Goal: Information Seeking & Learning: Check status

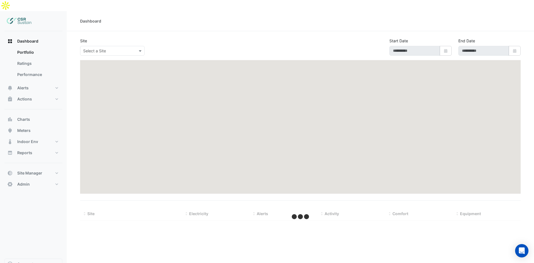
type input "**********"
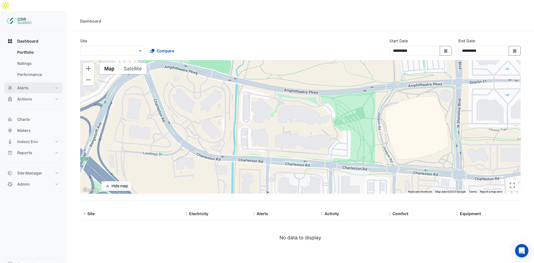
click at [28, 82] on button "Alerts" at bounding box center [33, 87] width 58 height 11
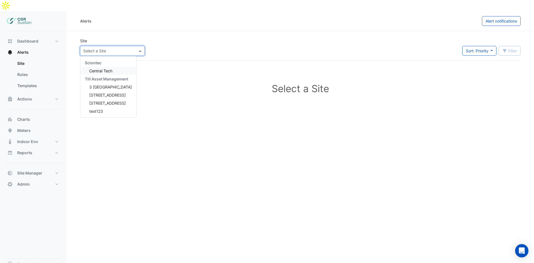
click at [83, 48] on div at bounding box center [112, 51] width 64 height 6
click at [97, 84] on span "3 St. Paul's Place" at bounding box center [110, 86] width 43 height 5
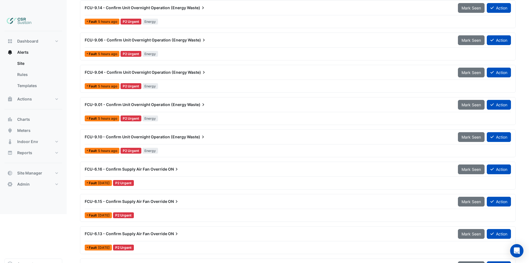
scroll to position [721, 0]
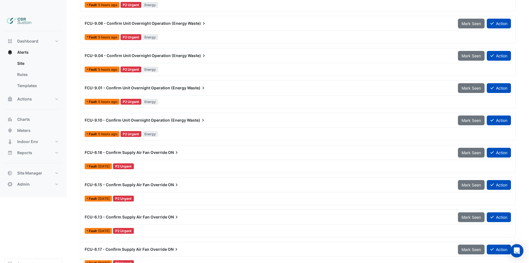
drag, startPoint x: 266, startPoint y: 135, endPoint x: 259, endPoint y: 186, distance: 51.8
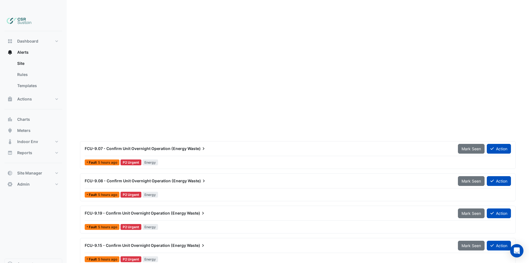
scroll to position [0, 0]
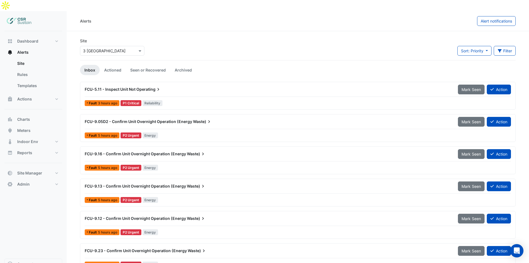
drag, startPoint x: 238, startPoint y: 206, endPoint x: 231, endPoint y: 112, distance: 94.7
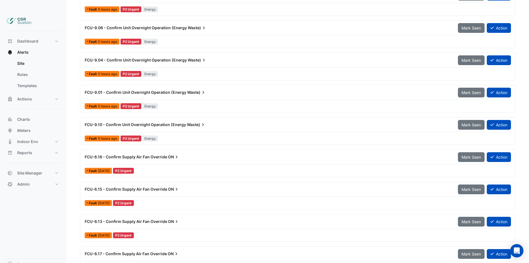
scroll to position [743, 0]
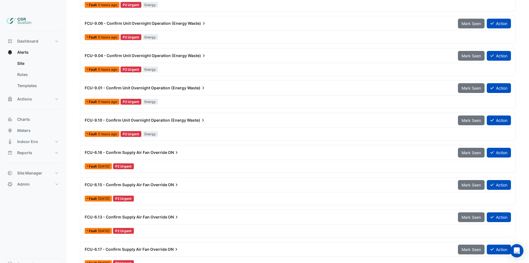
drag, startPoint x: 225, startPoint y: 95, endPoint x: 209, endPoint y: 209, distance: 115.0
drag, startPoint x: 211, startPoint y: 157, endPoint x: 210, endPoint y: 232, distance: 75.1
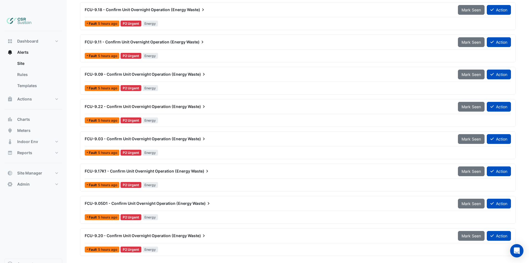
scroll to position [0, 0]
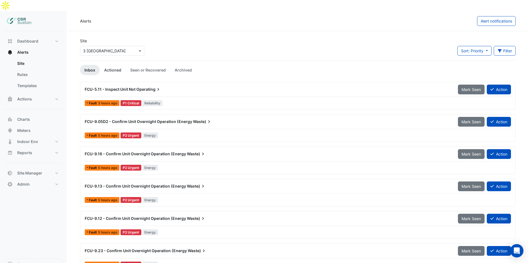
click at [107, 65] on link "Actioned" at bounding box center [113, 70] width 26 height 10
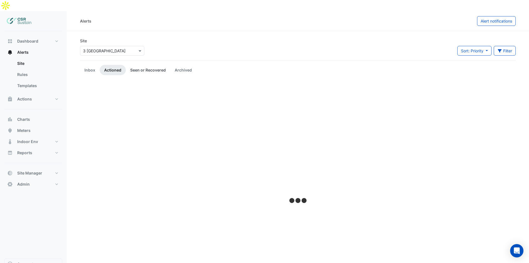
click at [139, 65] on link "Seen or Recovered" at bounding box center [148, 70] width 44 height 10
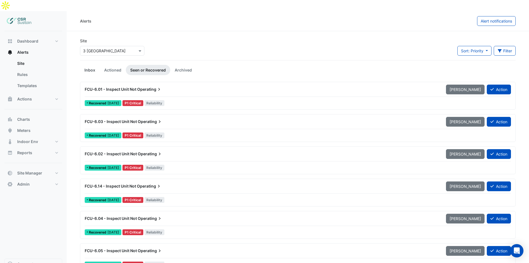
click at [94, 65] on link "Inbox" at bounding box center [90, 70] width 20 height 10
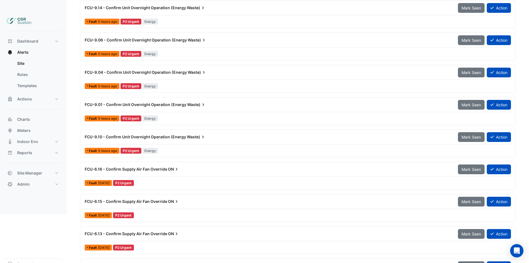
scroll to position [726, 0]
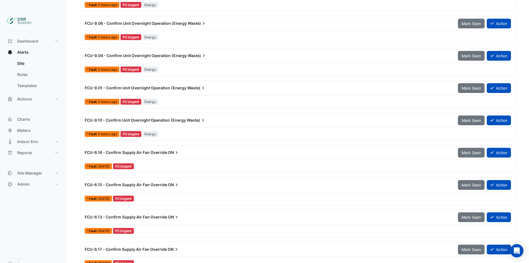
drag, startPoint x: 178, startPoint y: 142, endPoint x: 96, endPoint y: 109, distance: 87.8
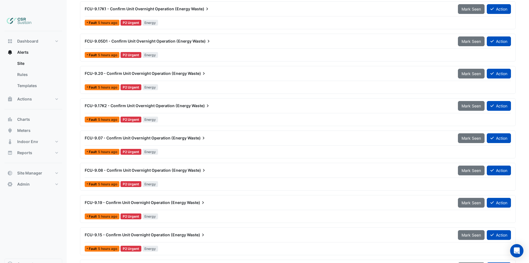
scroll to position [0, 0]
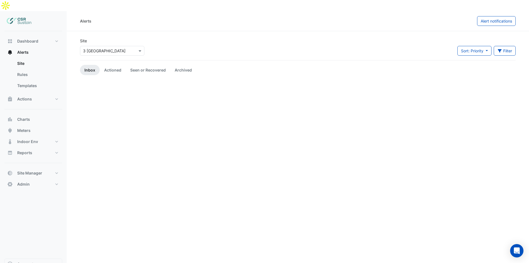
drag, startPoint x: 205, startPoint y: 61, endPoint x: 159, endPoint y: 37, distance: 51.7
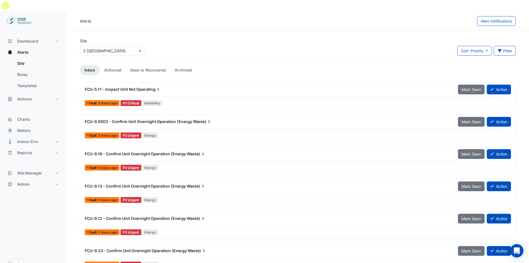
click at [133, 48] on div at bounding box center [112, 51] width 64 height 6
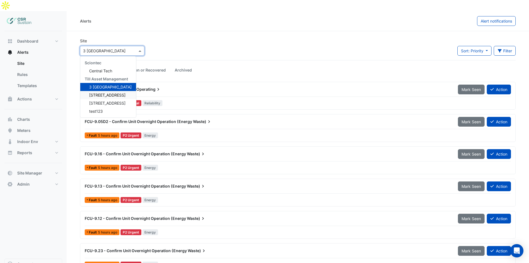
click at [105, 93] on span "5 Exchange Quay" at bounding box center [107, 95] width 36 height 5
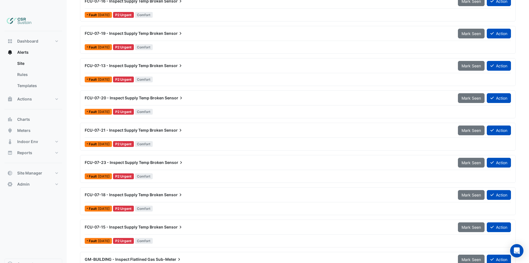
scroll to position [227, 0]
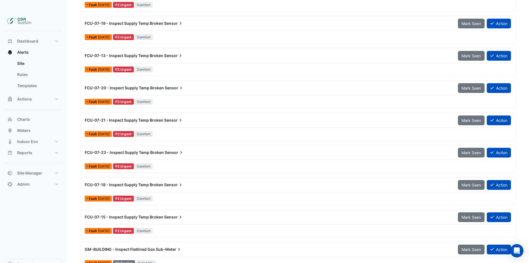
drag, startPoint x: 218, startPoint y: 99, endPoint x: 221, endPoint y: 179, distance: 80.4
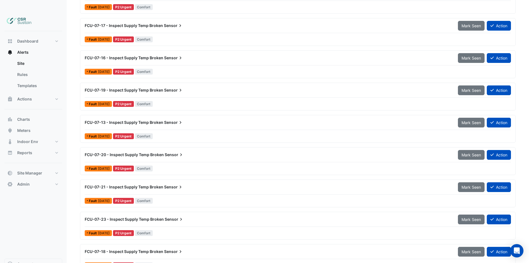
scroll to position [0, 0]
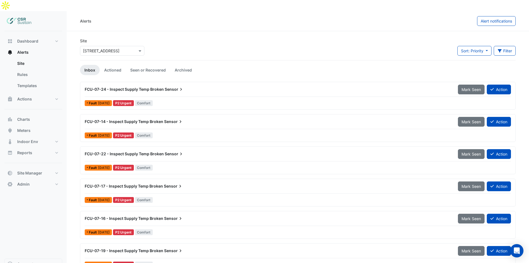
drag, startPoint x: 221, startPoint y: 209, endPoint x: 219, endPoint y: 150, distance: 59.5
click at [178, 86] on icon at bounding box center [181, 89] width 6 height 6
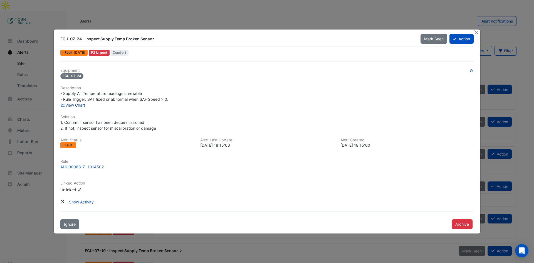
click at [75, 103] on link "View Chart" at bounding box center [72, 105] width 25 height 5
click at [249, 13] on ngb-modal-window "FCU-07-24 - Inspect Supply Temp Broken Sensor Mark Seen Action Fault 6 days ago…" at bounding box center [267, 131] width 534 height 263
click at [477, 31] on button "Close" at bounding box center [476, 32] width 6 height 6
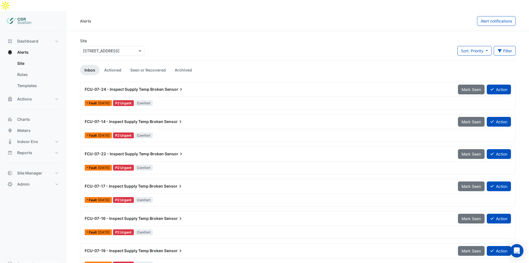
drag, startPoint x: 232, startPoint y: 224, endPoint x: 236, endPoint y: 68, distance: 156.2
click at [145, 53] on app-alert-tickets "Site Select a Site × 5 Exchange Quay Sort: Priority Priority Updated Filter Tit…" at bounding box center [298, 267] width 436 height 459
click at [145, 65] on link "Seen or Recovered" at bounding box center [148, 70] width 44 height 10
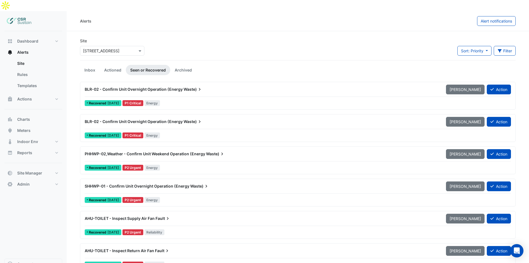
click at [189, 151] on span "PHHWP-02,Weather - Confirm Unit Weekend Operation (Energy" at bounding box center [145, 153] width 121 height 5
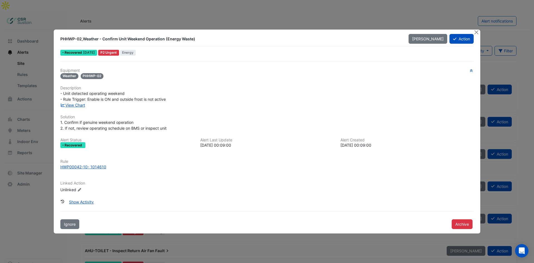
click at [71, 102] on div "View Chart" at bounding box center [267, 105] width 420 height 6
click at [71, 105] on link "View Chart" at bounding box center [72, 105] width 25 height 5
click at [474, 32] on button "Close" at bounding box center [476, 32] width 6 height 6
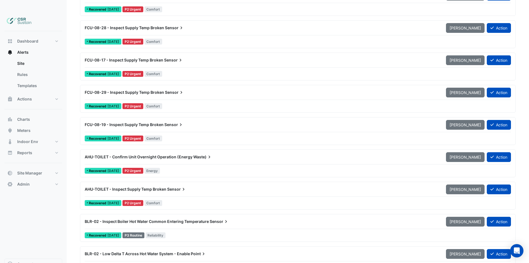
scroll to position [582, 0]
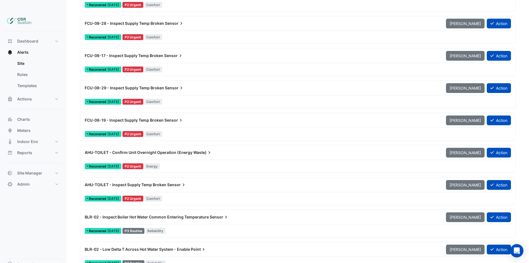
drag, startPoint x: 264, startPoint y: 118, endPoint x: 266, endPoint y: 213, distance: 95.1
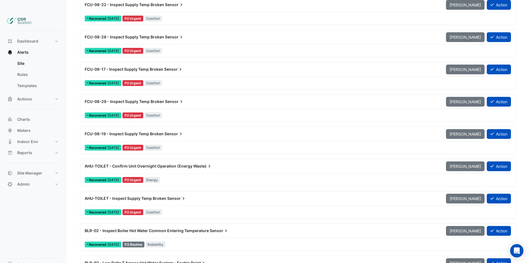
drag, startPoint x: 266, startPoint y: 213, endPoint x: 263, endPoint y: 194, distance: 18.8
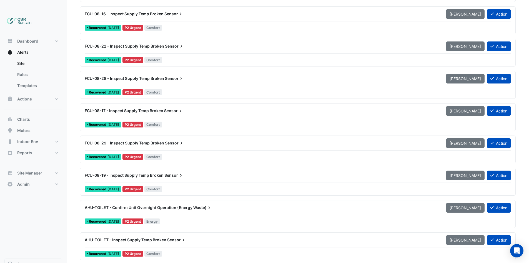
drag, startPoint x: 259, startPoint y: 201, endPoint x: 257, endPoint y: 157, distance: 44.2
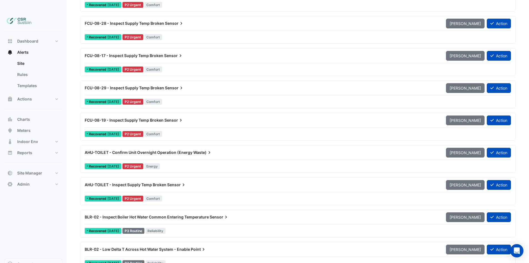
drag, startPoint x: 266, startPoint y: 69, endPoint x: 272, endPoint y: 175, distance: 106.0
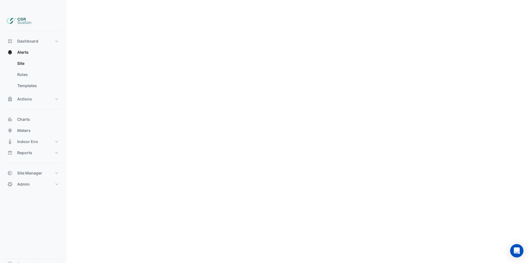
scroll to position [0, 0]
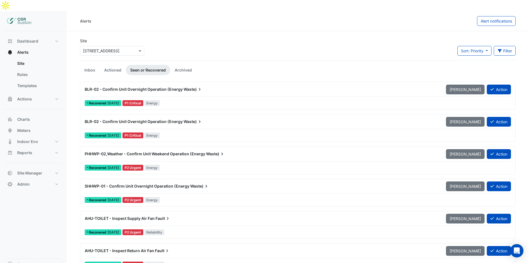
drag, startPoint x: 264, startPoint y: 204, endPoint x: 265, endPoint y: 63, distance: 141.2
click at [110, 65] on link "Actioned" at bounding box center [113, 70] width 26 height 10
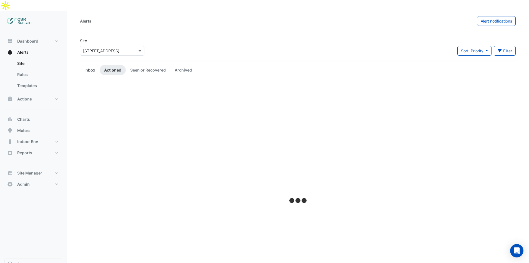
click at [86, 65] on link "Inbox" at bounding box center [90, 70] width 20 height 10
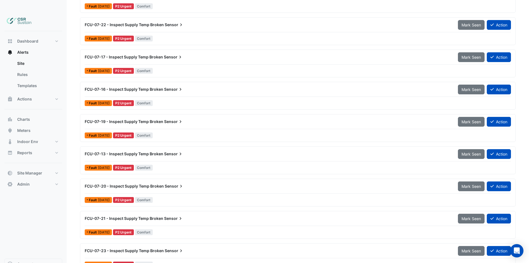
scroll to position [227, 0]
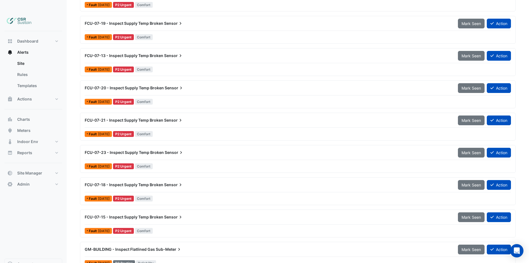
drag, startPoint x: 263, startPoint y: 187, endPoint x: 244, endPoint y: 250, distance: 65.3
drag, startPoint x: 234, startPoint y: 213, endPoint x: 234, endPoint y: 236, distance: 23.1
click at [208, 242] on div "GM-BUILDING - Inspect Flatlined Gas Sub-Meter Mark Seen Action Fault 6 days ago…" at bounding box center [298, 256] width 436 height 28
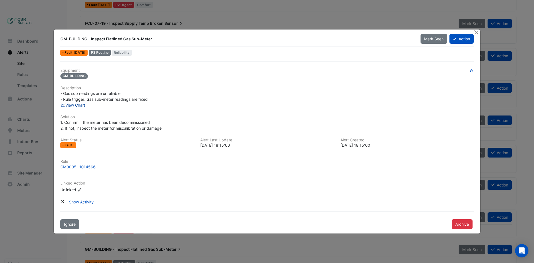
click at [73, 106] on link "View Chart" at bounding box center [72, 105] width 25 height 5
click at [476, 31] on button "Close" at bounding box center [476, 32] width 6 height 6
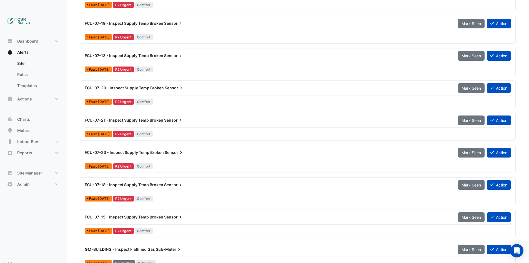
drag, startPoint x: 204, startPoint y: 188, endPoint x: 154, endPoint y: 137, distance: 71.5
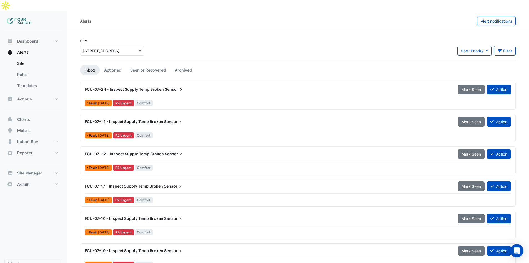
drag, startPoint x: 140, startPoint y: 67, endPoint x: 137, endPoint y: 25, distance: 42.3
drag, startPoint x: 123, startPoint y: 39, endPoint x: 120, endPoint y: 44, distance: 4.9
click at [123, 48] on input "text" at bounding box center [106, 51] width 47 height 6
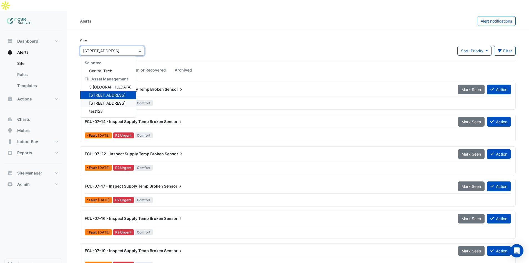
click at [95, 101] on span "[STREET_ADDRESS]" at bounding box center [107, 103] width 36 height 5
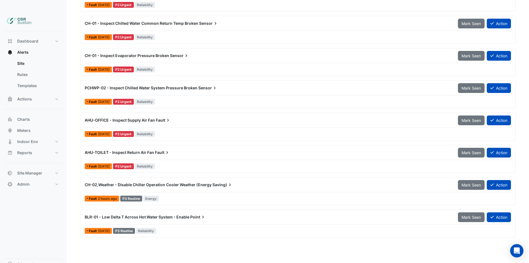
scroll to position [292, 0]
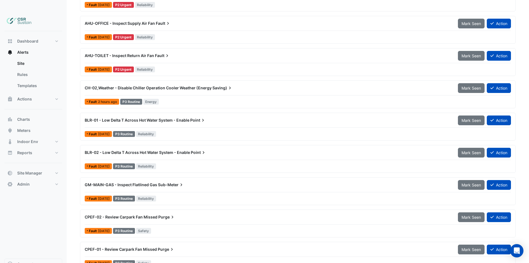
drag, startPoint x: 209, startPoint y: 92, endPoint x: 206, endPoint y: 164, distance: 71.8
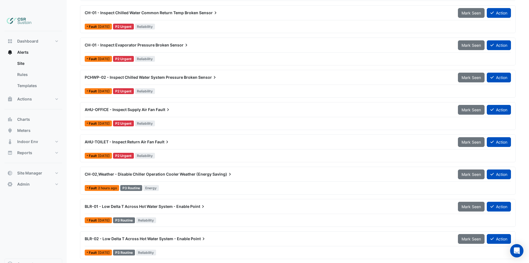
scroll to position [0, 0]
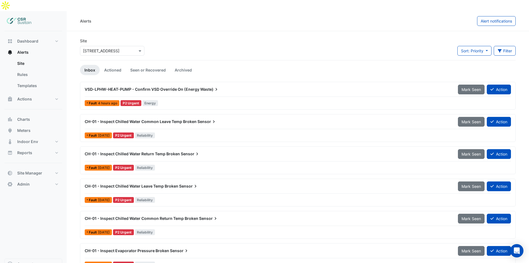
drag, startPoint x: 204, startPoint y: 166, endPoint x: 189, endPoint y: 81, distance: 86.1
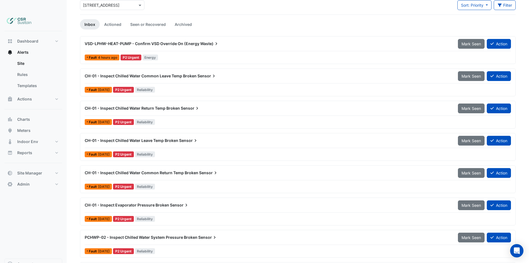
scroll to position [55, 0]
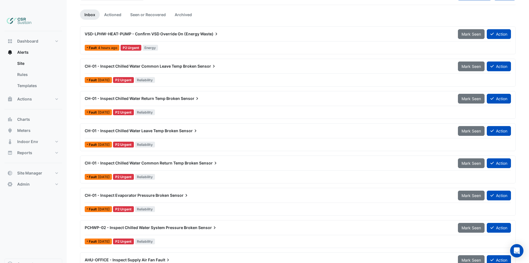
drag, startPoint x: 196, startPoint y: 133, endPoint x: 198, endPoint y: 145, distance: 11.5
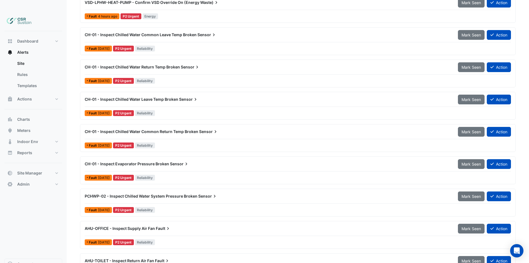
drag, startPoint x: 200, startPoint y: 142, endPoint x: 202, endPoint y: 160, distance: 17.9
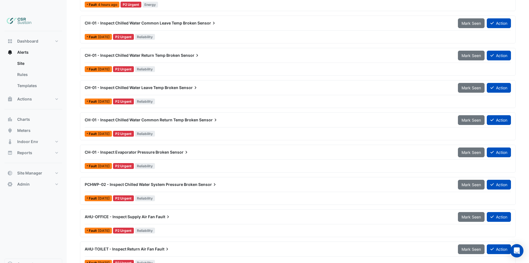
drag, startPoint x: 182, startPoint y: 151, endPoint x: 184, endPoint y: 159, distance: 8.5
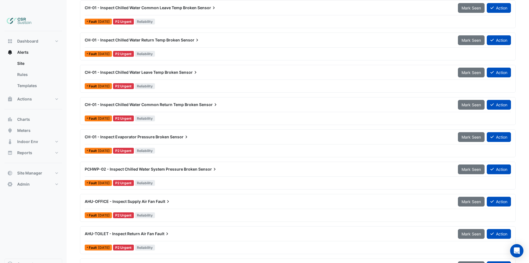
drag, startPoint x: 191, startPoint y: 130, endPoint x: 191, endPoint y: 139, distance: 8.9
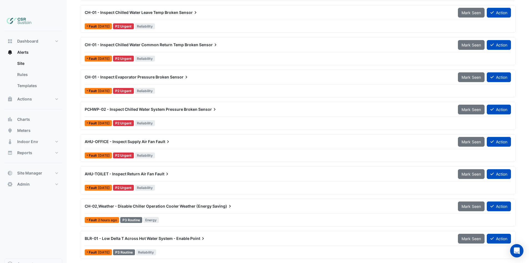
scroll to position [176, 0]
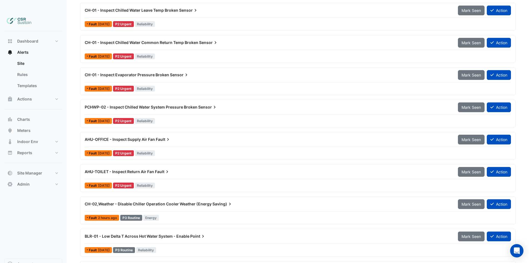
click at [164, 134] on div "AHU-OFFICE - Inspect Supply Air Fan Fault" at bounding box center [268, 139] width 374 height 10
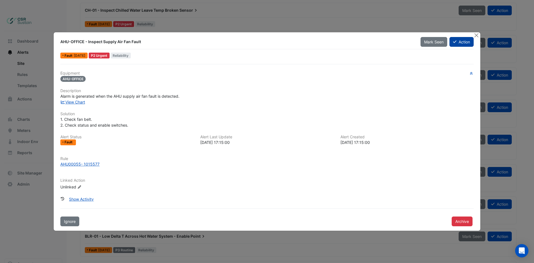
drag, startPoint x: 475, startPoint y: 34, endPoint x: 466, endPoint y: 38, distance: 10.1
click at [476, 34] on button "Close" at bounding box center [476, 35] width 6 height 6
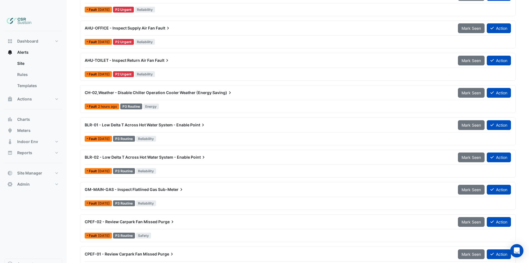
scroll to position [292, 0]
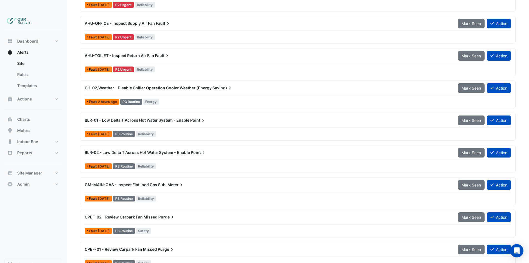
drag, startPoint x: 189, startPoint y: 148, endPoint x: 190, endPoint y: 199, distance: 51.4
click at [130, 246] on div "CPEF-01 - Review Carpark Fan Missed Purge" at bounding box center [268, 249] width 367 height 6
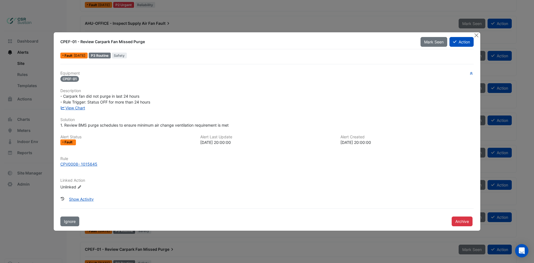
click at [65, 105] on div "View Chart" at bounding box center [267, 108] width 420 height 6
click at [68, 110] on link "View Chart" at bounding box center [72, 107] width 25 height 5
drag, startPoint x: 181, startPoint y: 36, endPoint x: 190, endPoint y: 31, distance: 10.8
click at [185, 34] on div "CPEF-01 - Review Carpark Fan Missed Purge Mark Seen Action Fault 6 days ago P3 …" at bounding box center [267, 131] width 426 height 198
click at [203, 23] on ngb-modal-window "CPEF-01 - Review Carpark Fan Missed Purge Mark Seen Action Fault 6 days ago P3 …" at bounding box center [267, 131] width 534 height 263
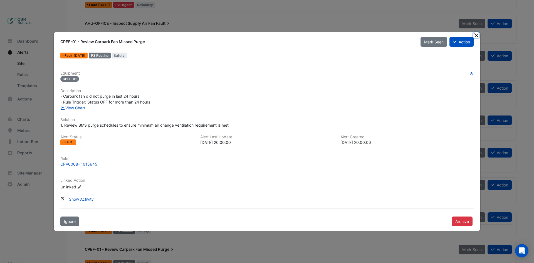
drag, startPoint x: 478, startPoint y: 34, endPoint x: 475, endPoint y: 38, distance: 4.5
click at [477, 34] on button "Close" at bounding box center [476, 35] width 6 height 6
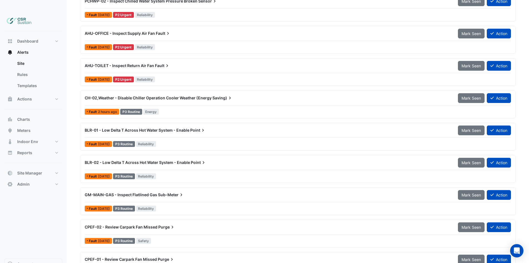
scroll to position [264, 0]
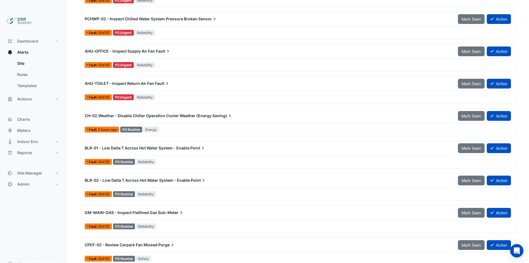
click at [175, 178] on span "BLR-02 - Low Delta T Across Hot Water System - Enable" at bounding box center [137, 180] width 105 height 5
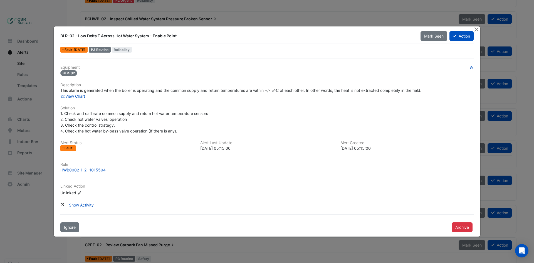
click at [36, 173] on ngb-modal-window "BLR-02 - Low Delta T Across Hot Water System - Enable Point Mark Seen Action Fa…" at bounding box center [267, 131] width 534 height 263
drag, startPoint x: 31, startPoint y: 177, endPoint x: 101, endPoint y: 156, distance: 72.4
click at [48, 172] on ngb-modal-window "BLR-02 - Low Delta T Across Hot Water System - Enable Point Mark Seen Action Fa…" at bounding box center [267, 131] width 534 height 263
click at [471, 68] on icon "button" at bounding box center [471, 67] width 3 height 3
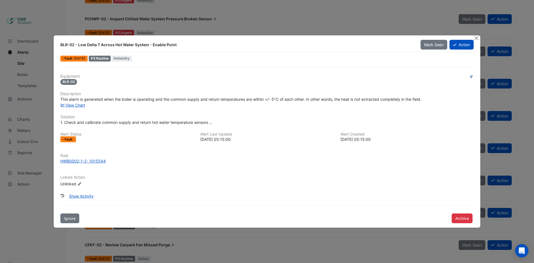
click at [471, 68] on div "Equipment BLR-02 Description This alarm is generated when the boiler is operati…" at bounding box center [266, 145] width 417 height 156
click at [472, 76] on button "button" at bounding box center [471, 77] width 5 height 6
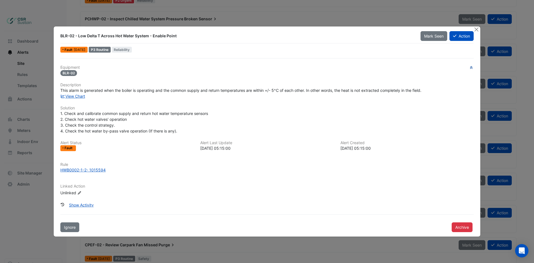
click at [470, 69] on icon "button" at bounding box center [471, 67] width 3 height 3
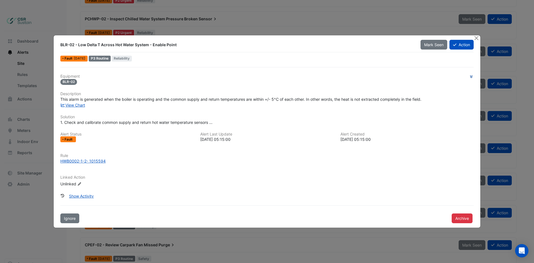
click at [471, 76] on icon "button" at bounding box center [471, 76] width 3 height 3
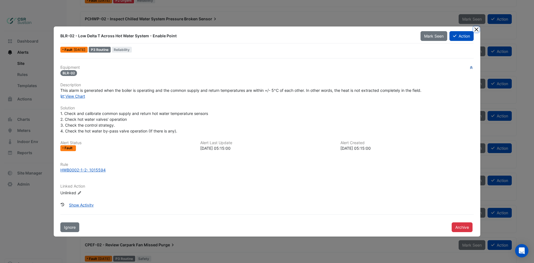
click at [478, 30] on button "Close" at bounding box center [476, 29] width 6 height 6
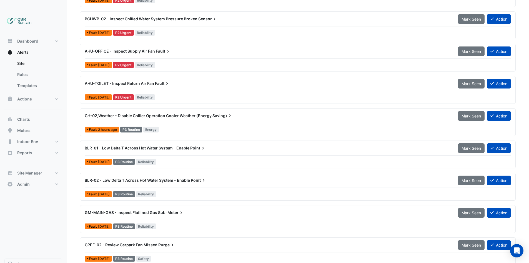
click at [175, 111] on div "CH-02,Weather - Disable Chiller Operation Cooler Weather (Energy Saving)" at bounding box center [268, 116] width 374 height 10
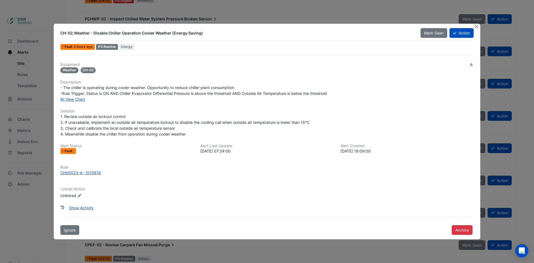
click at [76, 101] on div "View Chart" at bounding box center [267, 99] width 420 height 6
click at [78, 98] on link "View Chart" at bounding box center [72, 99] width 25 height 5
click at [478, 26] on button "Close" at bounding box center [476, 27] width 6 height 6
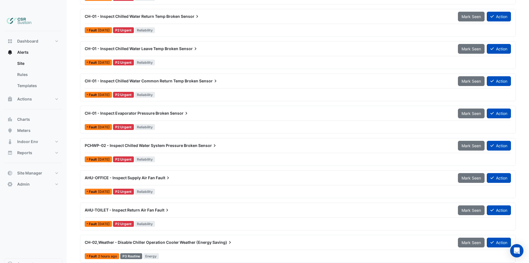
scroll to position [125, 0]
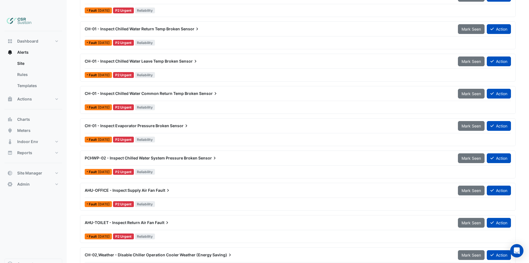
click at [167, 123] on span "CH-01 - Inspect Evaporator Pressure Broken" at bounding box center [127, 125] width 84 height 5
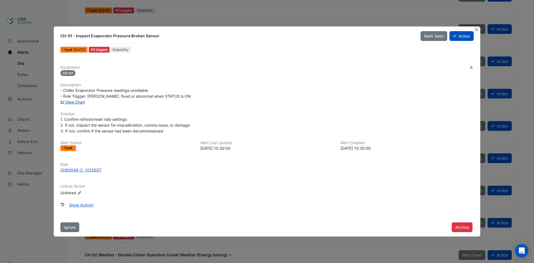
click at [83, 101] on link "View Chart" at bounding box center [72, 101] width 25 height 5
click at [155, 22] on ngb-modal-window "CH-01 - Inspect Evaporator Pressure Broken Sensor Mark Seen Action Fault 3 days…" at bounding box center [267, 131] width 534 height 263
click at [477, 30] on button "Close" at bounding box center [476, 29] width 6 height 6
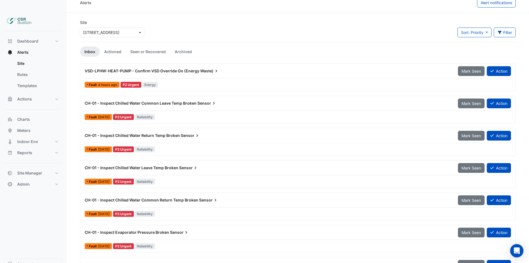
scroll to position [14, 0]
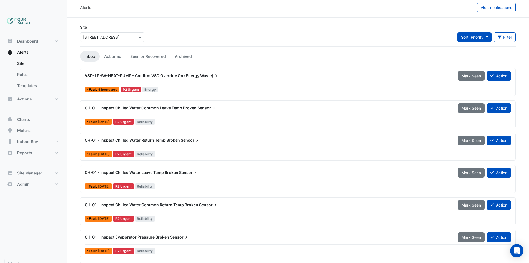
click at [483, 35] on span "Sort: Priority" at bounding box center [472, 37] width 23 height 5
click at [506, 32] on button "Filter" at bounding box center [505, 37] width 22 height 10
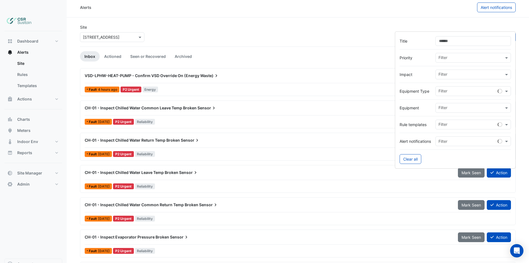
click at [454, 76] on input "text" at bounding box center [471, 75] width 65 height 6
click at [444, 93] on span "Energy" at bounding box center [446, 94] width 13 height 5
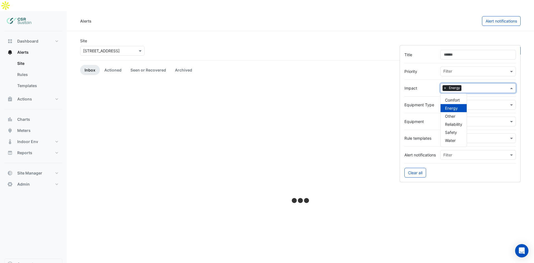
click at [337, 38] on div "Site Select a Site × 8 Exchange Quay Sort: Priority Priority Updated 1 filter" at bounding box center [300, 49] width 447 height 22
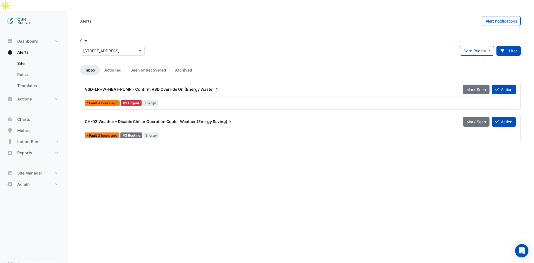
click at [146, 87] on span "VSD-LPHW-HEAT-PUMP - Confirm VSD Override On (Energy" at bounding box center [142, 89] width 115 height 5
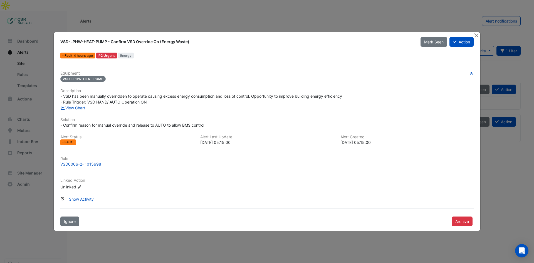
click at [85, 113] on div "Equipment VSD-LPHW-HEAT-PUMP Description - VSD has been manually overridden to …" at bounding box center [266, 132] width 413 height 123
click at [83, 110] on link "View Chart" at bounding box center [72, 107] width 25 height 5
click at [91, 10] on ngb-modal-window "VSD-LPHW-HEAT-PUMP - Confirm VSD Override On (Energy Waste) Mark Seen Action Fa…" at bounding box center [267, 131] width 534 height 263
click at [475, 36] on button "Close" at bounding box center [476, 35] width 6 height 6
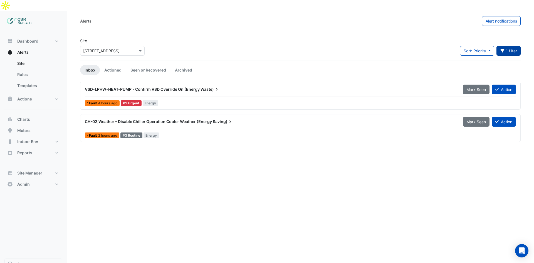
click at [516, 46] on button "1 filter" at bounding box center [508, 51] width 24 height 10
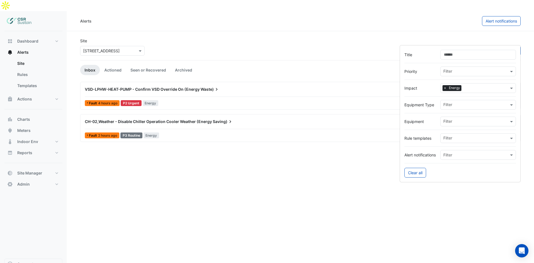
click at [444, 88] on span "×" at bounding box center [444, 88] width 5 height 6
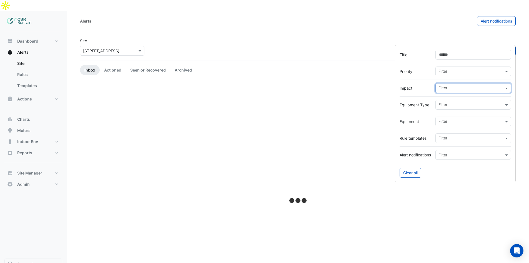
click at [445, 104] on input "text" at bounding box center [471, 105] width 65 height 6
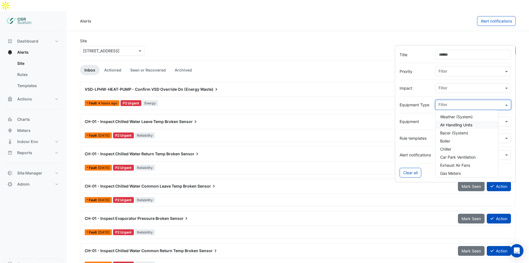
drag, startPoint x: 414, startPoint y: 116, endPoint x: 426, endPoint y: 126, distance: 15.2
click at [415, 117] on div "Equipment Filter" at bounding box center [455, 121] width 111 height 10
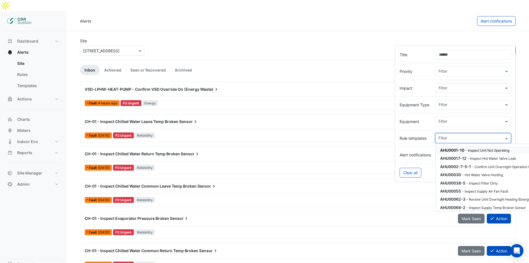
click at [457, 138] on input "text" at bounding box center [471, 139] width 65 height 6
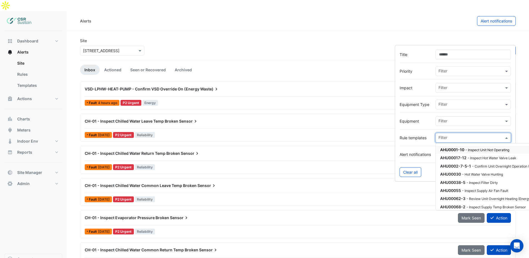
click at [458, 138] on input "text" at bounding box center [471, 139] width 65 height 6
click at [421, 153] on label "Alert notifications" at bounding box center [415, 155] width 31 height 6
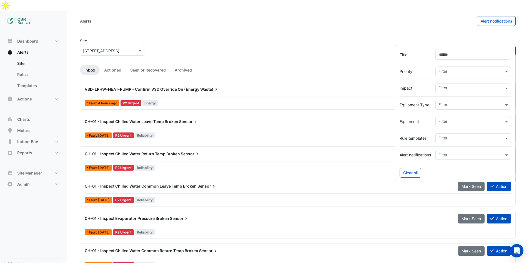
click at [442, 155] on input "text" at bounding box center [468, 155] width 58 height 6
click at [456, 66] on div at bounding box center [455, 62] width 111 height 7
click at [457, 70] on input "text" at bounding box center [471, 72] width 65 height 6
click at [448, 81] on div "P1 Critical" at bounding box center [451, 83] width 31 height 8
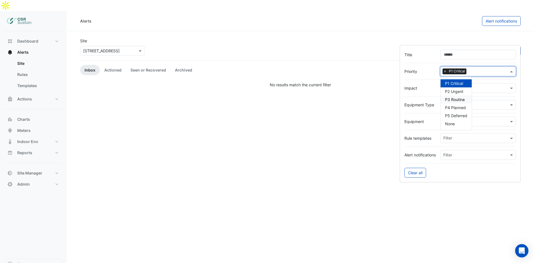
click at [305, 51] on app-alert-tickets "Site Select a Site × 8 Exchange Quay Sort: Priority Priority Updated 1 filter I…" at bounding box center [300, 63] width 440 height 50
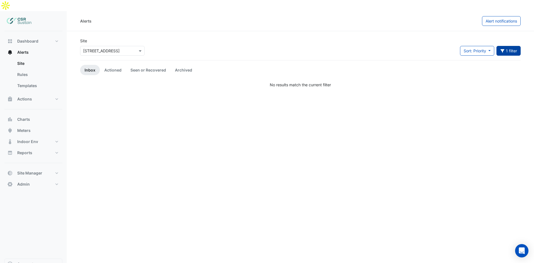
click at [512, 46] on button "1 filter" at bounding box center [508, 51] width 24 height 10
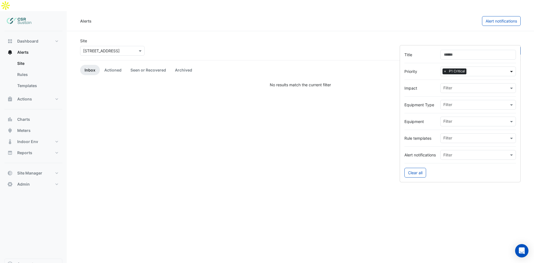
click at [512, 72] on span at bounding box center [511, 71] width 7 height 6
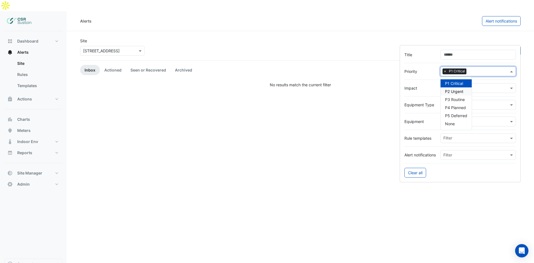
click at [456, 90] on div "P2 Urgent" at bounding box center [455, 91] width 31 height 8
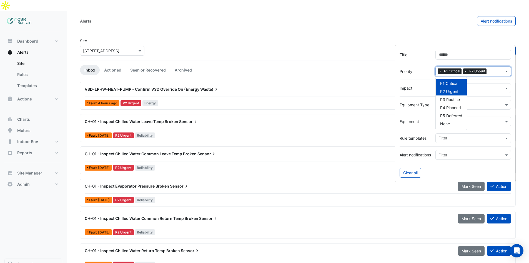
click at [440, 70] on span "×" at bounding box center [440, 71] width 5 height 6
drag, startPoint x: 506, startPoint y: 25, endPoint x: 328, endPoint y: 51, distance: 180.5
click at [506, 31] on section "Site Select a Site × 8 Exchange Quay Sort: Priority Priority Updated 1 filter I…" at bounding box center [298, 199] width 463 height 336
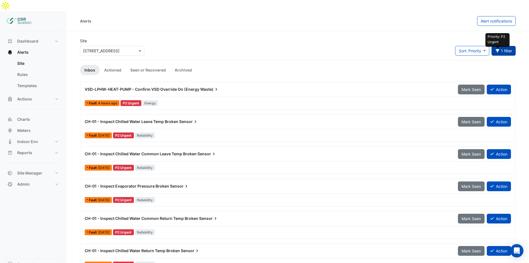
click at [496, 48] on fa-icon "button" at bounding box center [498, 50] width 5 height 5
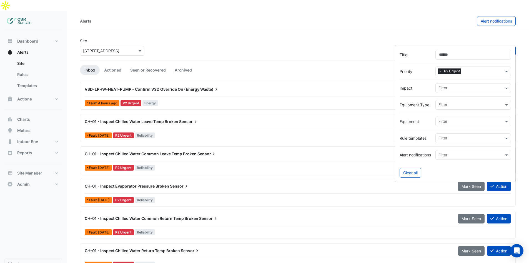
click at [441, 72] on span "×" at bounding box center [440, 71] width 5 height 6
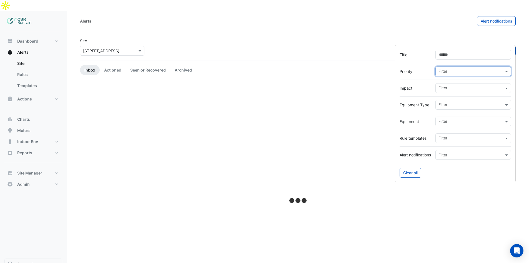
click at [414, 38] on div "Site Select a Site × 8 Exchange Quay Sort: Priority Priority Updated Filter" at bounding box center [298, 49] width 443 height 22
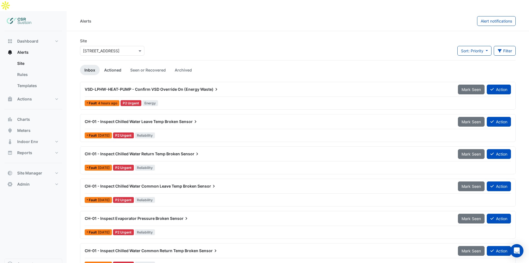
click at [112, 65] on link "Actioned" at bounding box center [113, 70] width 26 height 10
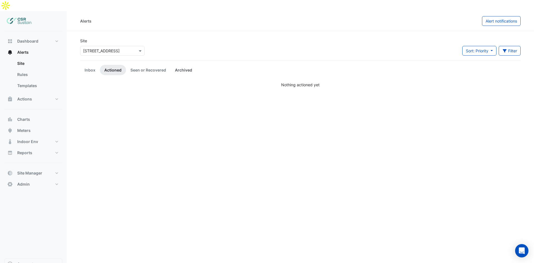
click at [188, 65] on link "Archived" at bounding box center [183, 70] width 26 height 10
click at [19, 58] on link "Site" at bounding box center [37, 63] width 49 height 11
click at [23, 49] on span "Alerts" at bounding box center [22, 52] width 11 height 6
click at [18, 58] on link "Site" at bounding box center [37, 63] width 49 height 11
drag, startPoint x: 22, startPoint y: 60, endPoint x: 24, endPoint y: 67, distance: 6.8
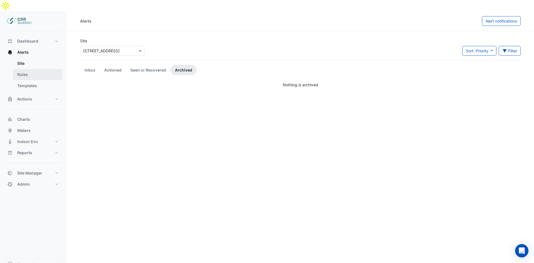
click at [22, 69] on link "Rules" at bounding box center [37, 74] width 49 height 11
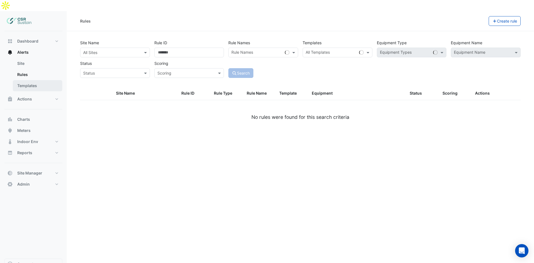
drag, startPoint x: 24, startPoint y: 69, endPoint x: 26, endPoint y: 75, distance: 5.5
click at [24, 80] on link "Templates" at bounding box center [37, 85] width 49 height 11
select select
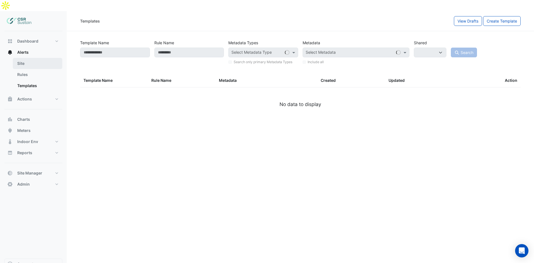
click at [30, 58] on link "Site" at bounding box center [37, 63] width 49 height 11
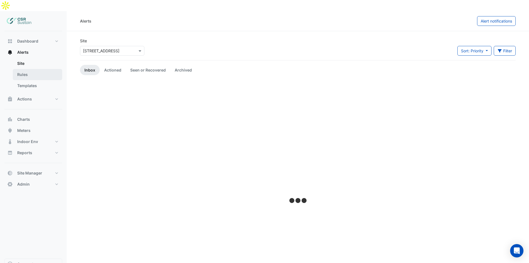
click at [30, 69] on link "Rules" at bounding box center [37, 74] width 49 height 11
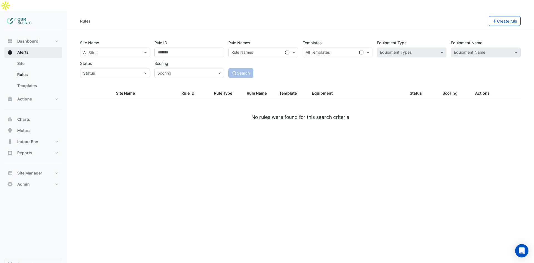
click at [32, 47] on button "Alerts" at bounding box center [33, 52] width 58 height 11
click at [39, 36] on button "Dashboard" at bounding box center [33, 41] width 58 height 11
select select "**"
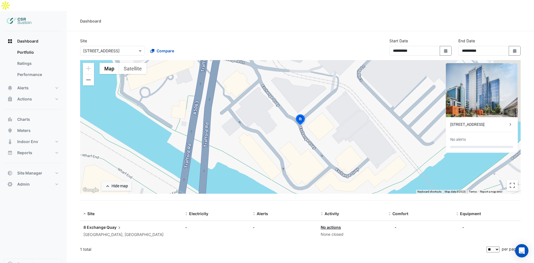
click at [484, 117] on div "8 Exchange Quay No alerts" at bounding box center [481, 134] width 72 height 35
click at [484, 121] on div "[STREET_ADDRESS]" at bounding box center [478, 124] width 57 height 6
click at [340, 123] on ngb-offcanvas-backdrop at bounding box center [267, 131] width 534 height 263
click at [21, 139] on span "Indoor Env" at bounding box center [27, 142] width 21 height 6
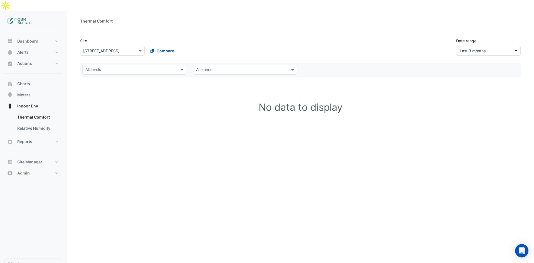
click at [139, 67] on input "text" at bounding box center [130, 70] width 91 height 6
click at [90, 79] on div "G" at bounding box center [90, 82] width 7 height 6
click at [239, 67] on input "text" at bounding box center [241, 70] width 91 height 6
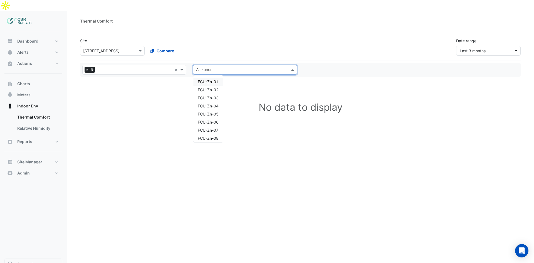
drag, startPoint x: 341, startPoint y: 56, endPoint x: 353, endPoint y: 54, distance: 12.2
click at [342, 65] on div "All levels × G × All zones FCU-Zn-01 FCU-Zn-02 FCU-Zn-03 FCU-Zn-04 FCU-Zn-05 FC…" at bounding box center [300, 70] width 442 height 10
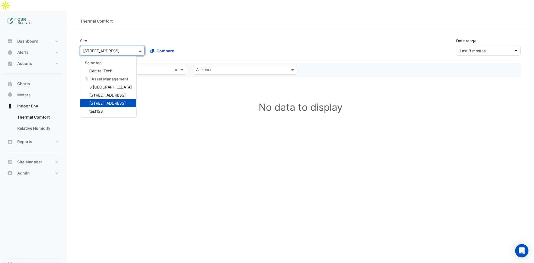
click at [130, 48] on input "text" at bounding box center [106, 51] width 47 height 6
click at [96, 84] on span "3 St. Paul's Place" at bounding box center [110, 86] width 43 height 5
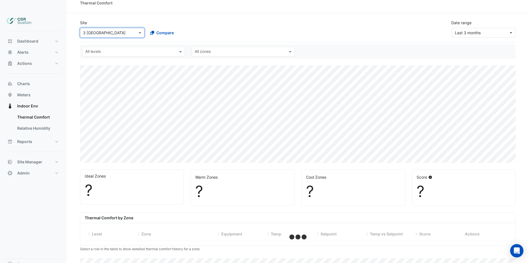
scroll to position [28, 0]
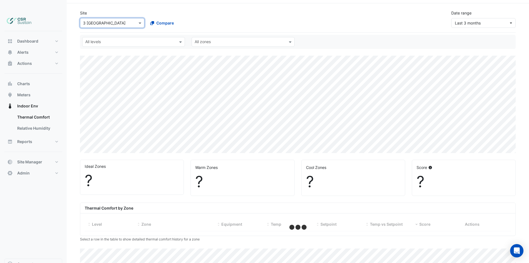
select select "**"
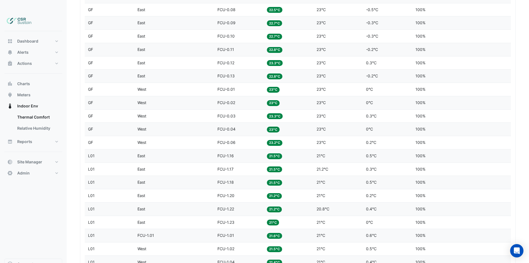
scroll to position [278, 0]
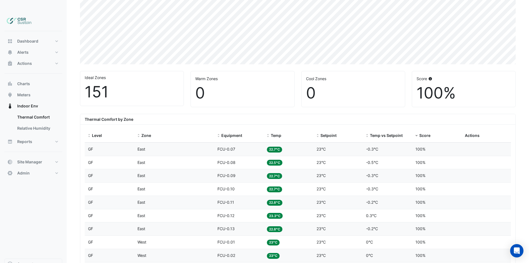
drag, startPoint x: 285, startPoint y: 225, endPoint x: 286, endPoint y: 189, distance: 36.4
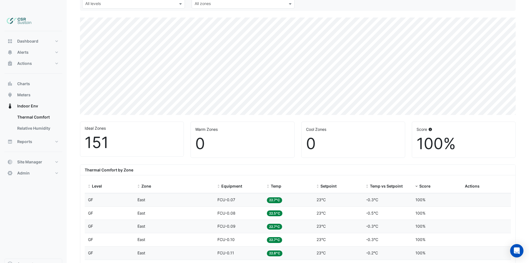
click at [255, 196] on div "Equipment FCU-0.07" at bounding box center [239, 199] width 43 height 6
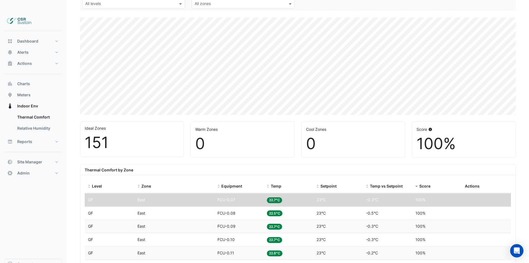
click at [225, 193] on datatable-body-cell "Equipment FCU-0.07" at bounding box center [238, 199] width 49 height 13
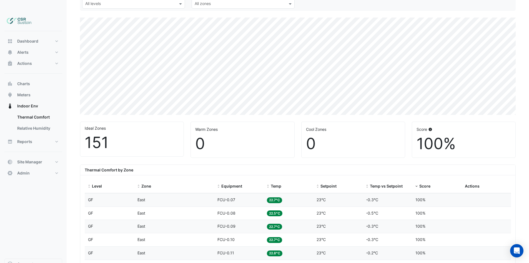
click at [225, 193] on datatable-body-cell "Equipment FCU-0.07" at bounding box center [238, 199] width 49 height 13
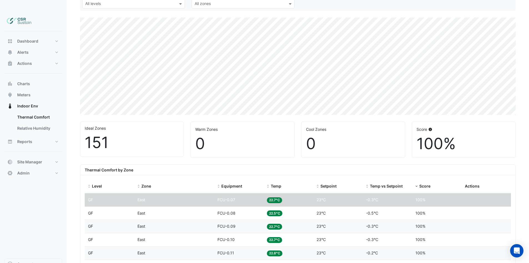
click at [240, 206] on datatable-body-cell "Equipment FCU-0.08" at bounding box center [238, 212] width 49 height 13
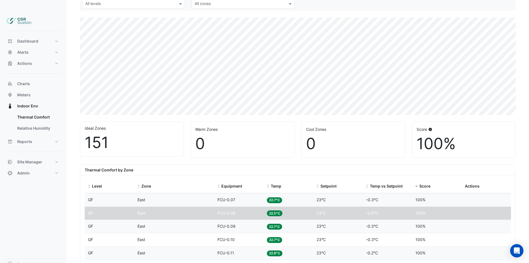
click at [240, 206] on datatable-body-cell "Equipment FCU-0.08" at bounding box center [238, 212] width 49 height 13
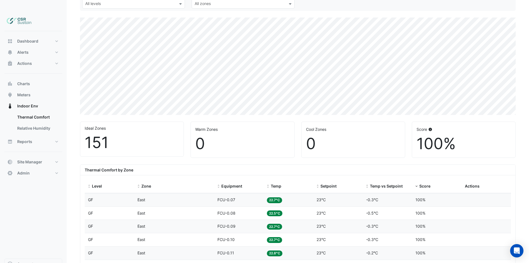
click at [240, 206] on datatable-body-cell "Equipment FCU-0.08" at bounding box center [238, 212] width 49 height 13
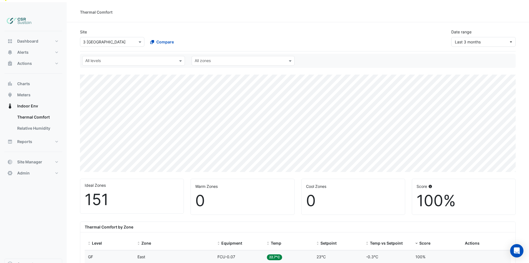
scroll to position [1, 0]
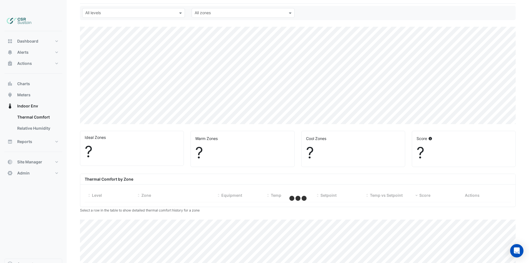
select select "**"
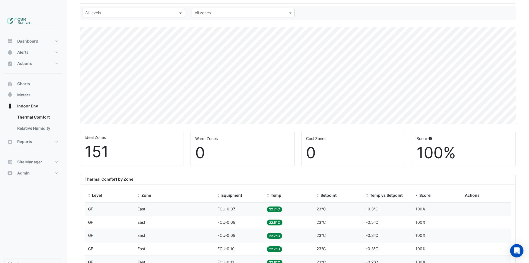
scroll to position [83, 0]
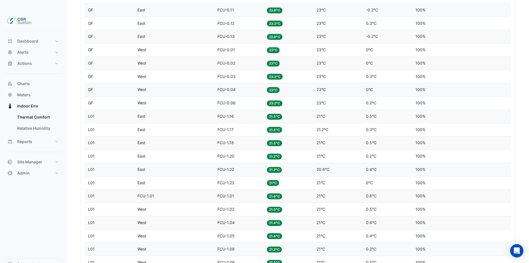
drag, startPoint x: 318, startPoint y: 210, endPoint x: 327, endPoint y: 247, distance: 37.9
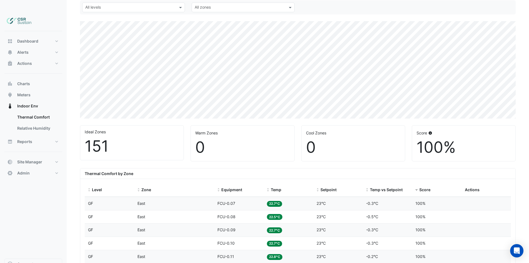
scroll to position [0, 0]
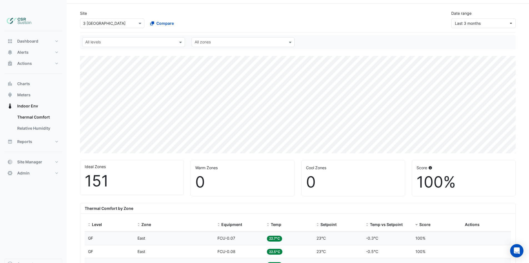
drag, startPoint x: 205, startPoint y: 228, endPoint x: 194, endPoint y: 221, distance: 13.7
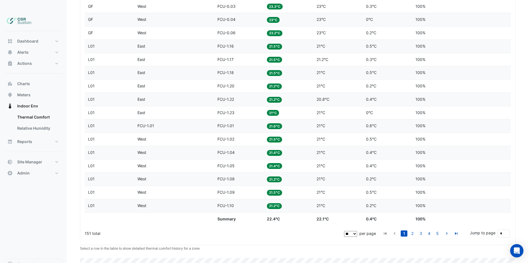
scroll to position [466, 0]
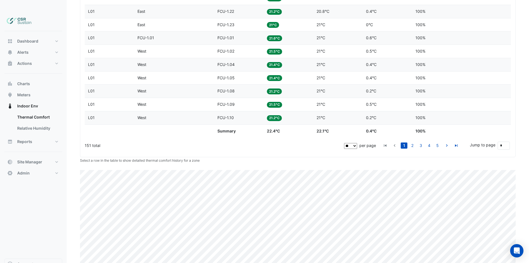
drag, startPoint x: 136, startPoint y: 170, endPoint x: 265, endPoint y: 119, distance: 138.9
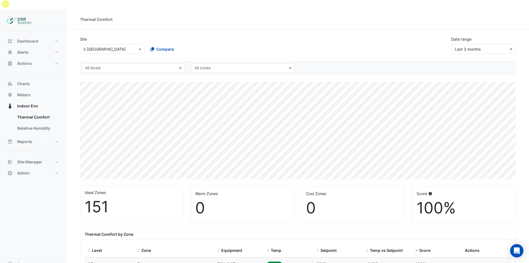
scroll to position [0, 0]
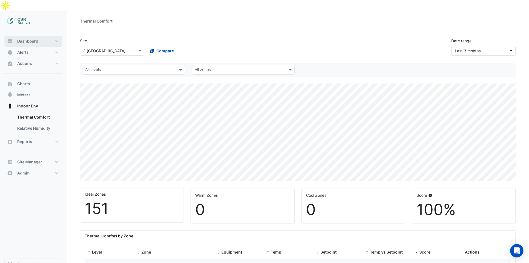
click at [15, 36] on button "Dashboard" at bounding box center [33, 41] width 58 height 11
select select "**"
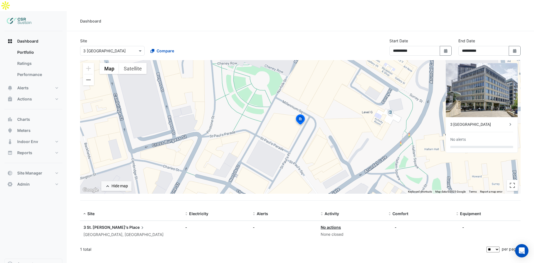
click at [486, 121] on div "3 St. Paul's Place" at bounding box center [478, 124] width 57 height 6
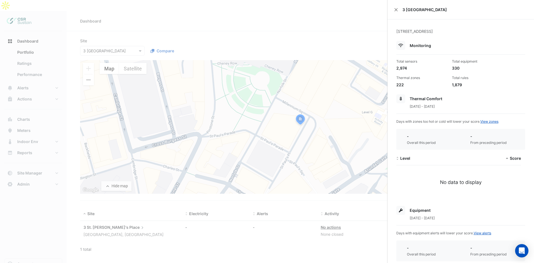
click at [272, 63] on ngb-offcanvas-backdrop at bounding box center [267, 131] width 534 height 263
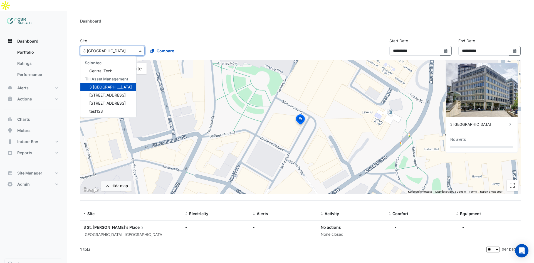
click at [103, 46] on div "Select a Site × 3 St. Paul's Place" at bounding box center [112, 51] width 64 height 10
click at [97, 93] on span "5 Exchange Quay" at bounding box center [107, 95] width 36 height 5
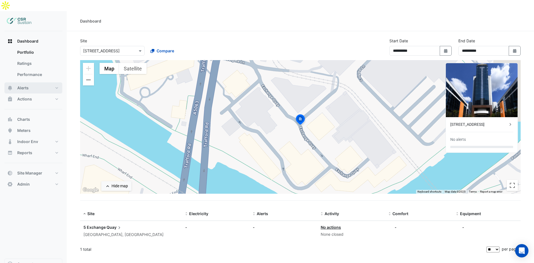
click at [38, 82] on button "Alerts" at bounding box center [33, 87] width 58 height 11
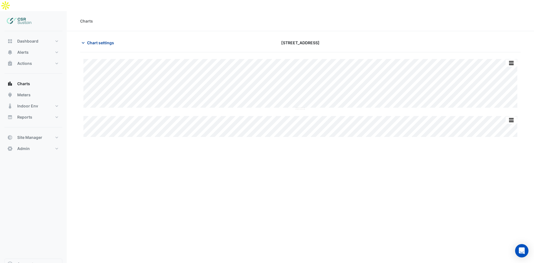
click at [105, 40] on span "Chart settings" at bounding box center [100, 43] width 27 height 6
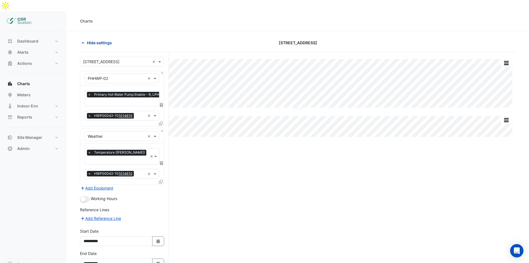
click at [94, 40] on span "Hide settings" at bounding box center [99, 43] width 25 height 6
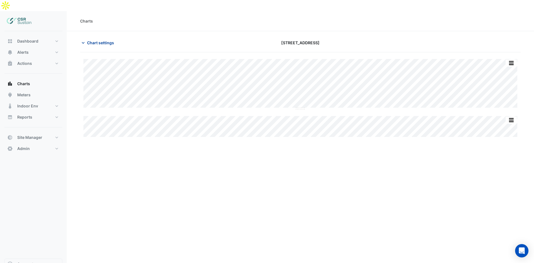
click at [84, 40] on icon "button" at bounding box center [83, 43] width 6 height 6
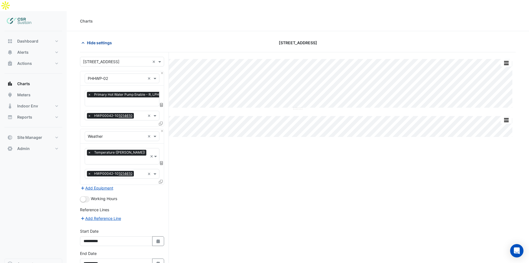
click at [84, 40] on icon "button" at bounding box center [83, 43] width 6 height 6
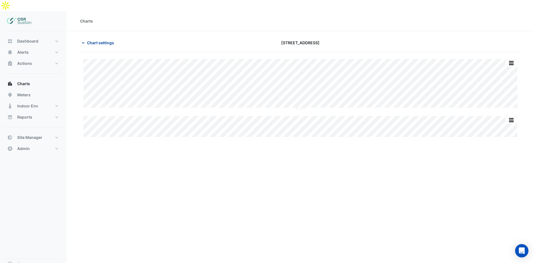
click at [91, 40] on span "Chart settings" at bounding box center [100, 43] width 27 height 6
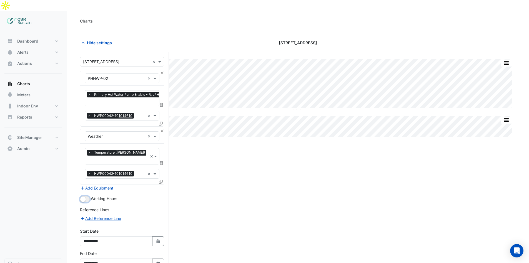
click at [85, 196] on small "button" at bounding box center [83, 199] width 6 height 6
click at [320, 179] on div "Split by Equip Split All Split None Print Save as JPEG Save as PNG Pivot Data T…" at bounding box center [298, 174] width 436 height 245
